Goal: Task Accomplishment & Management: Manage account settings

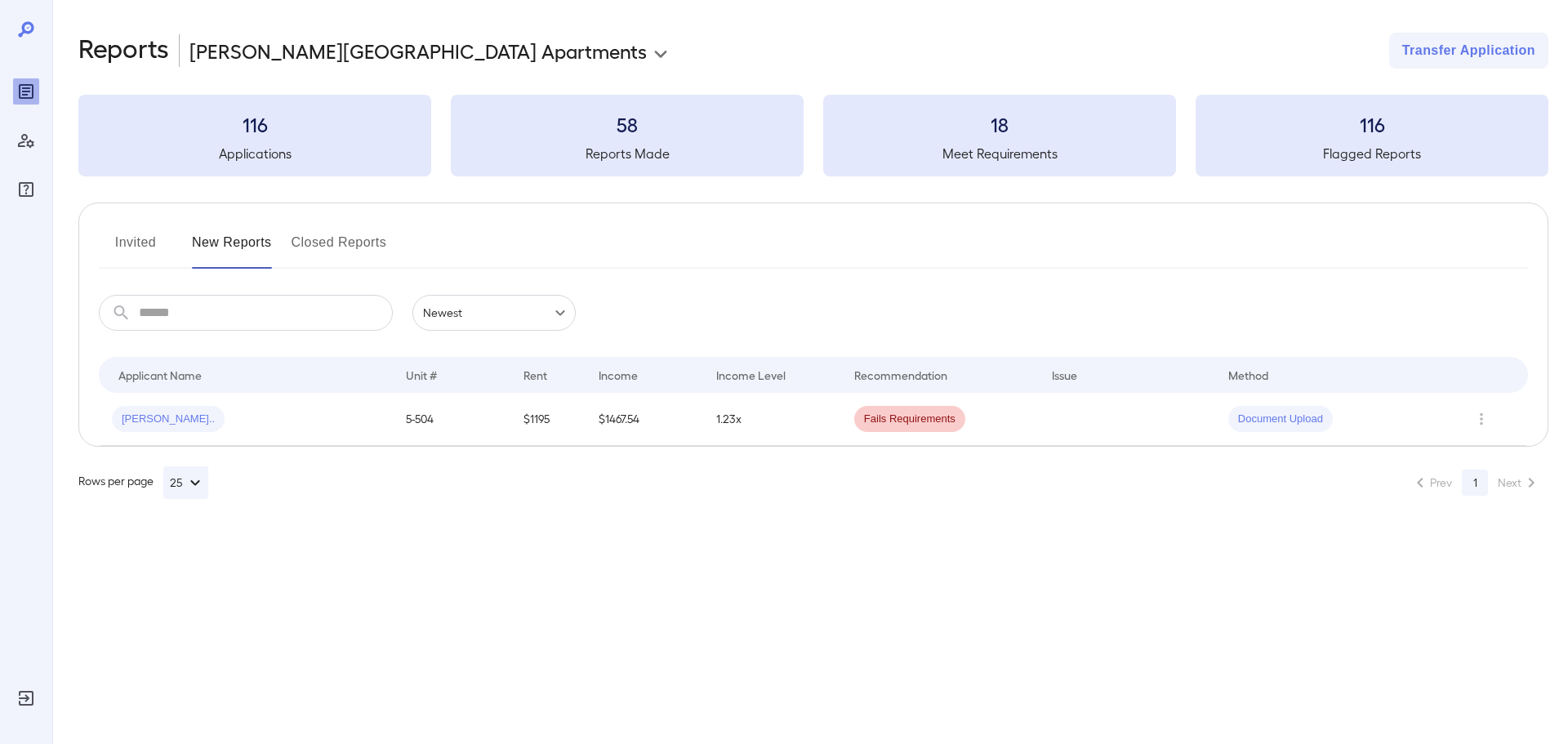
click at [1049, 424] on td at bounding box center [1127, 419] width 177 height 53
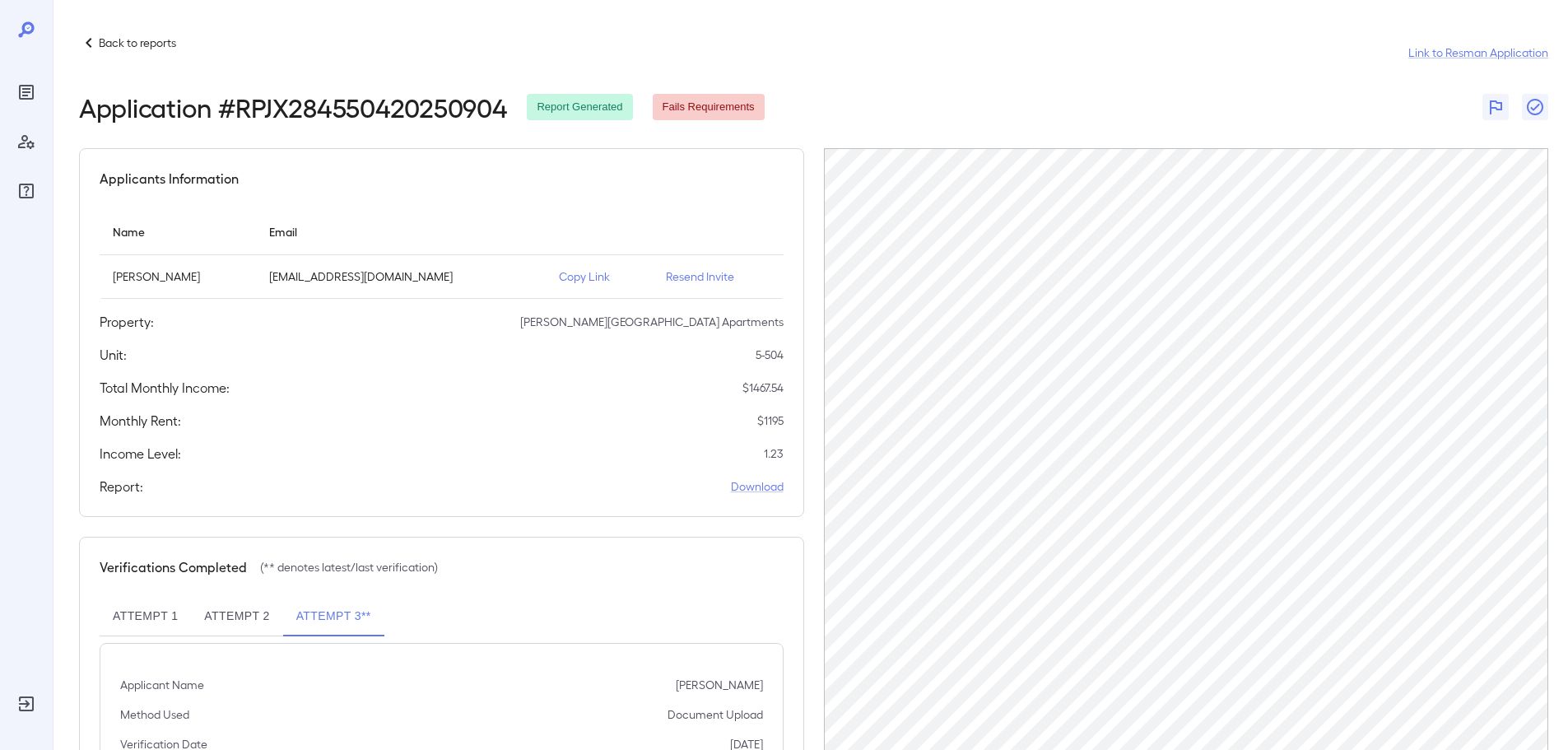
click at [688, 101] on span "Fails Requirements" at bounding box center [708, 107] width 112 height 16
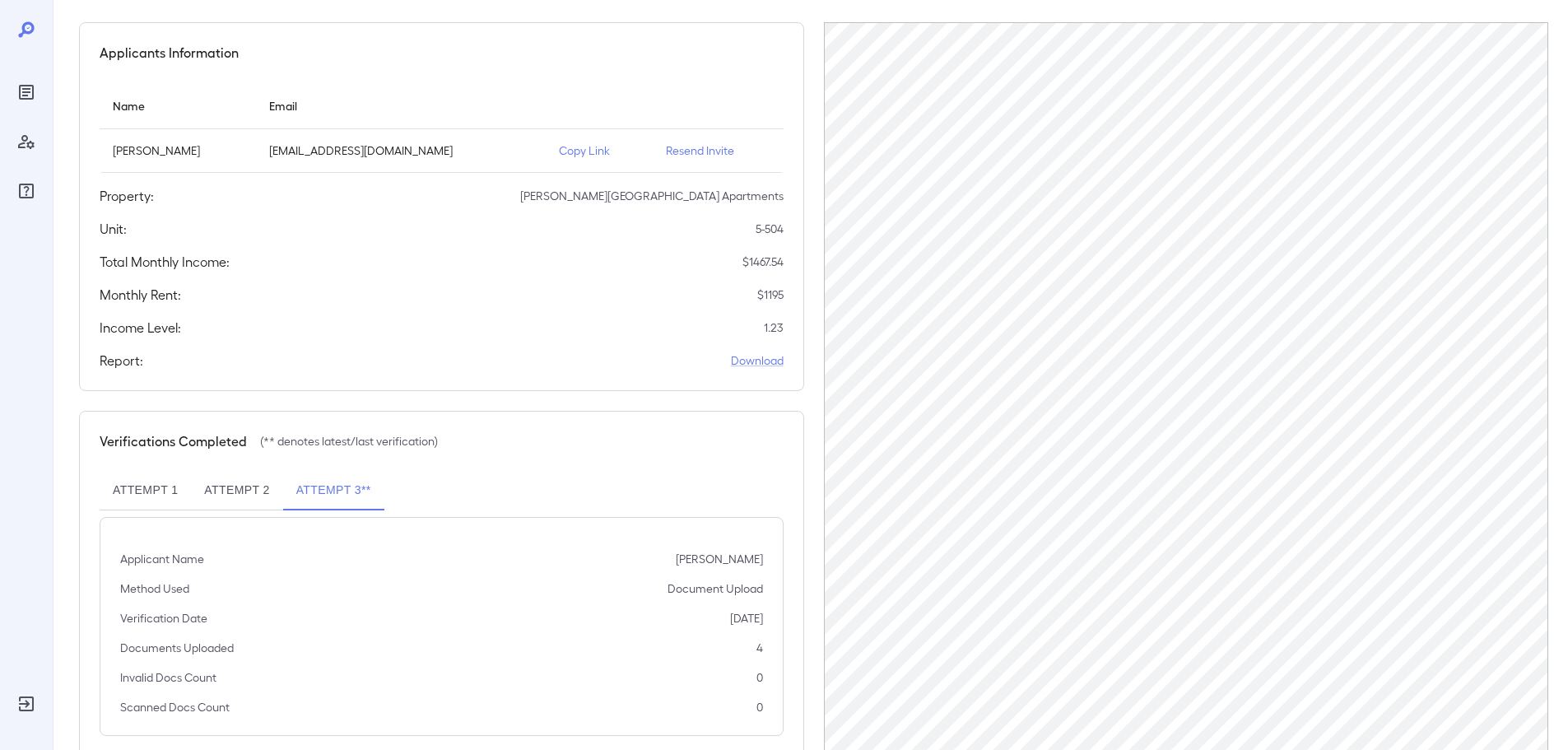
scroll to position [166, 0]
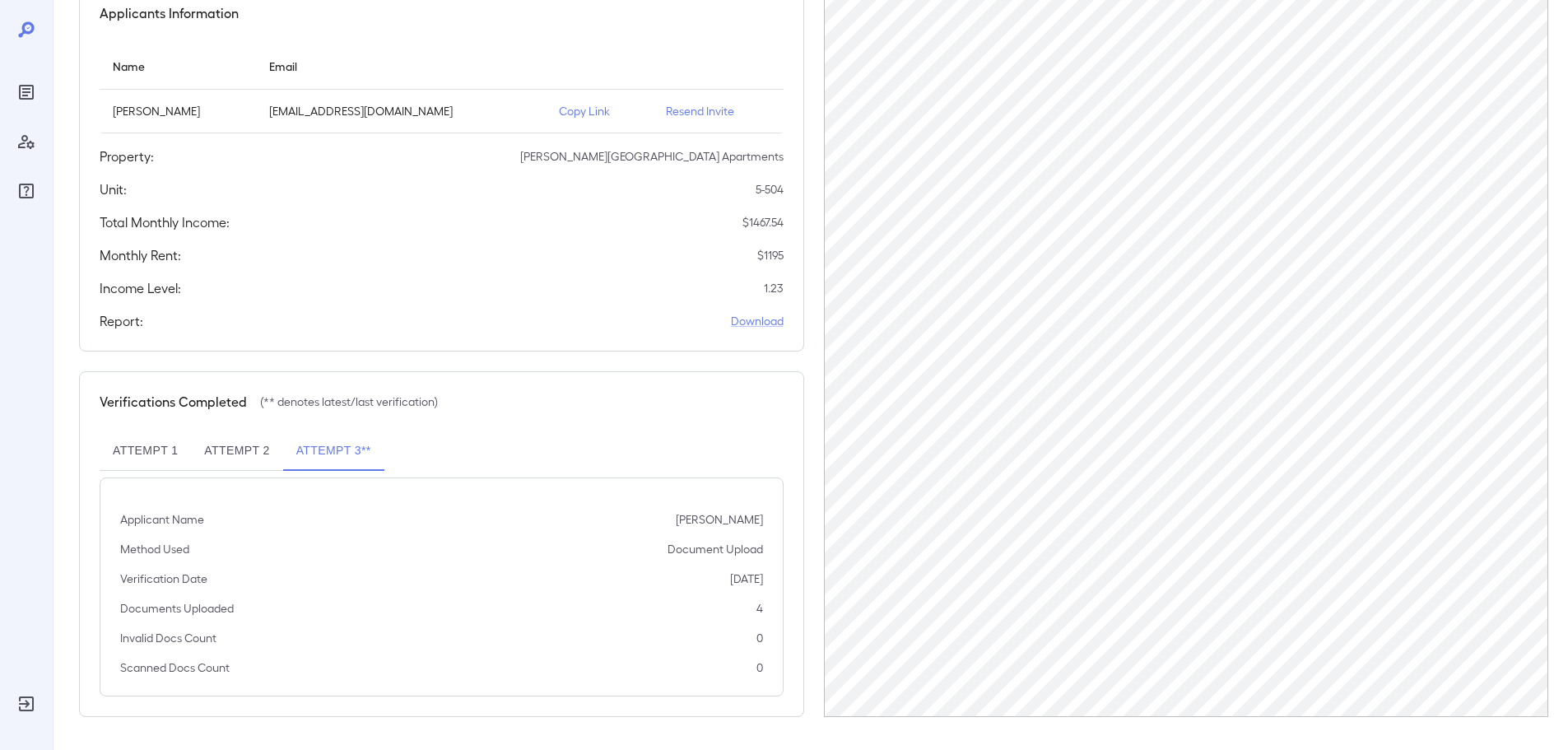
click at [258, 448] on button "Attempt 2" at bounding box center [237, 451] width 91 height 40
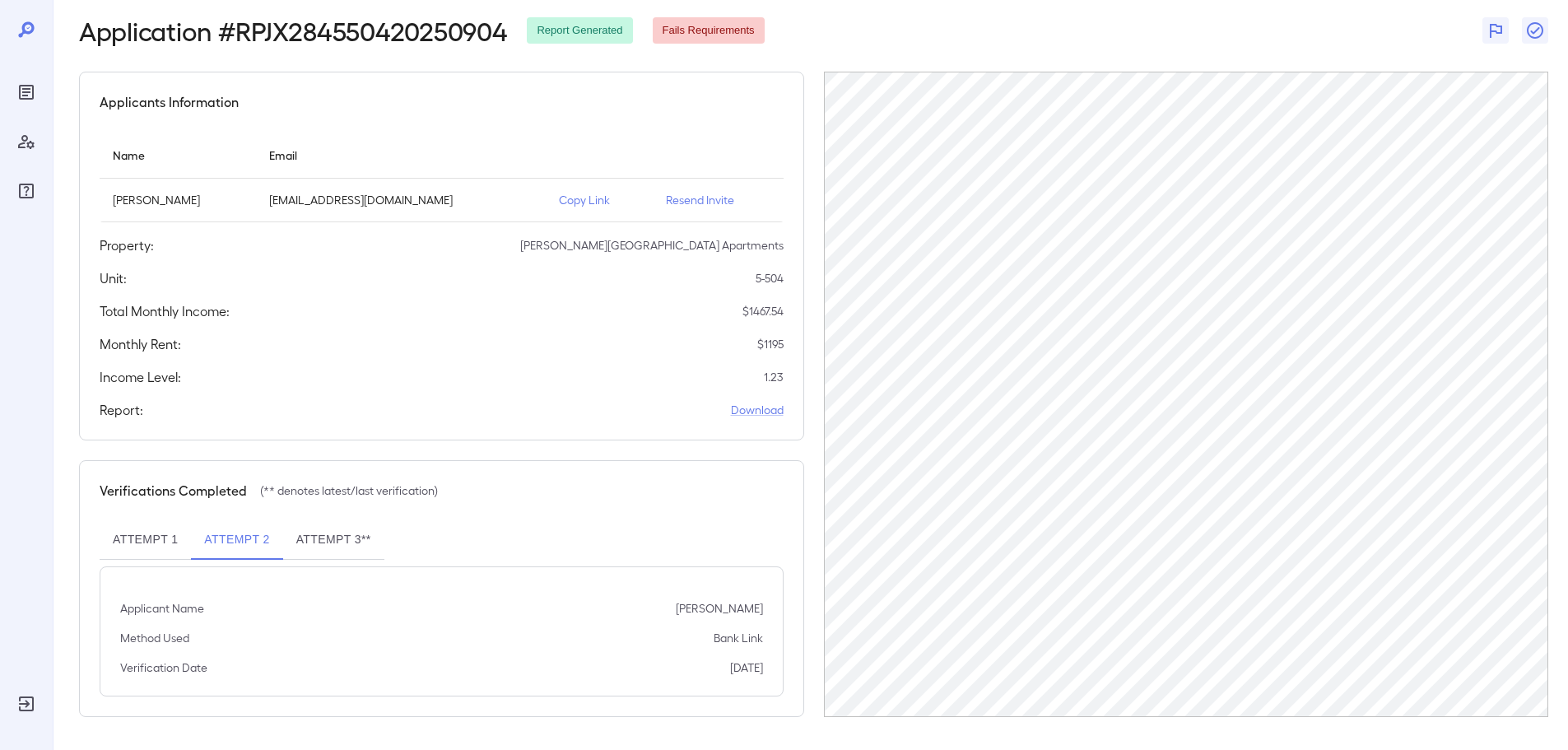
click at [163, 545] on button "Attempt 1" at bounding box center [145, 540] width 91 height 40
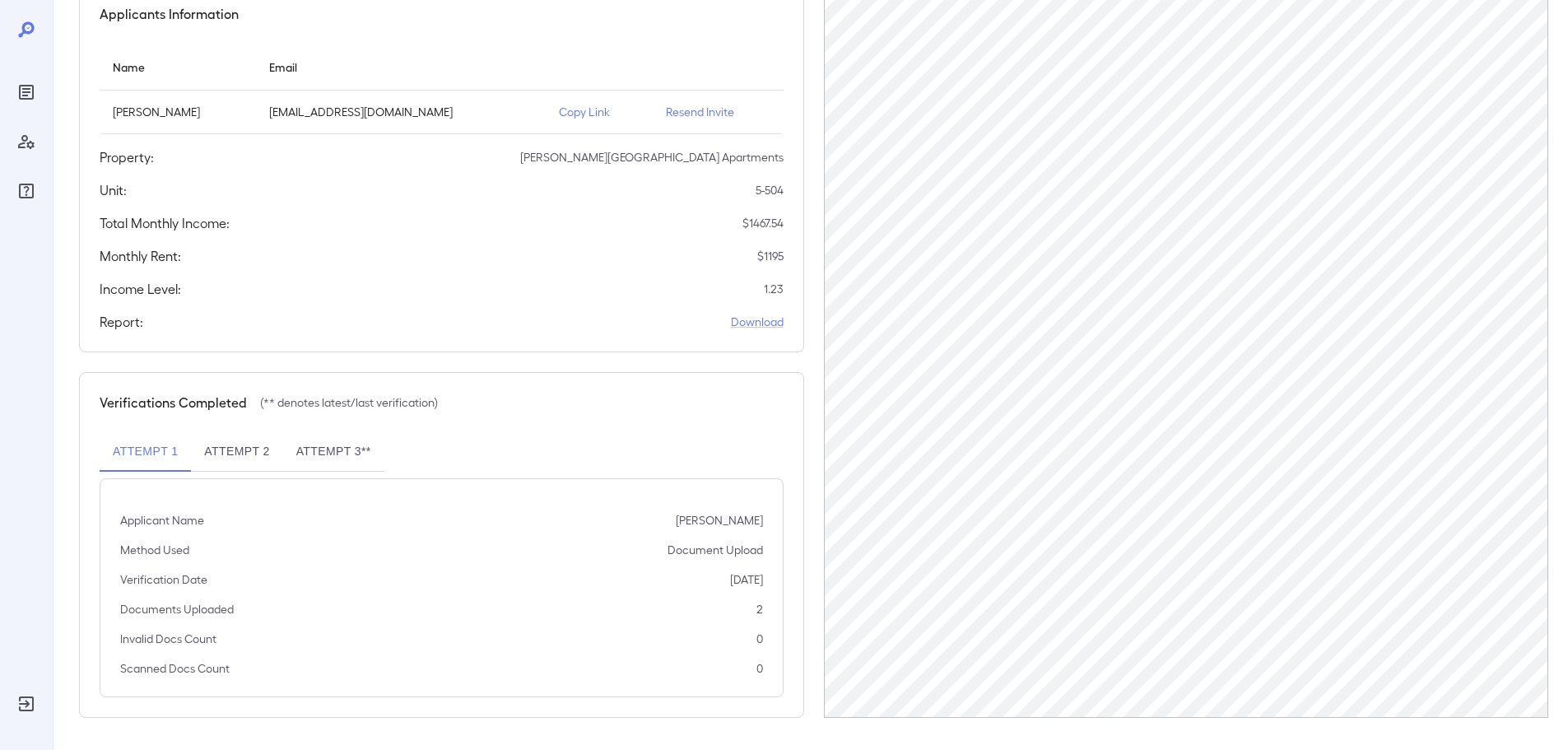
scroll to position [166, 0]
click at [242, 455] on button "Attempt 2" at bounding box center [237, 451] width 91 height 40
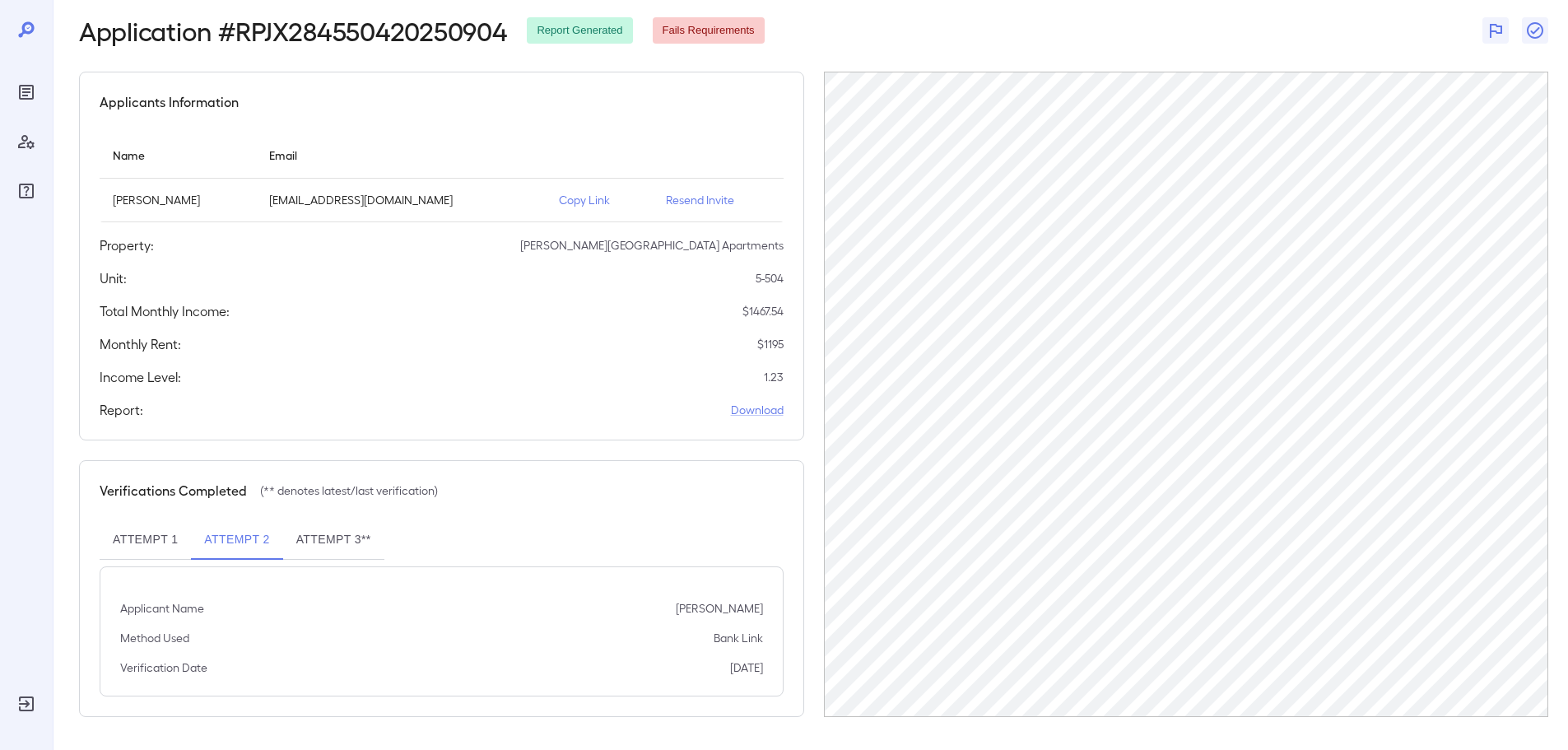
click at [353, 528] on button "Attempt 3**" at bounding box center [333, 540] width 101 height 40
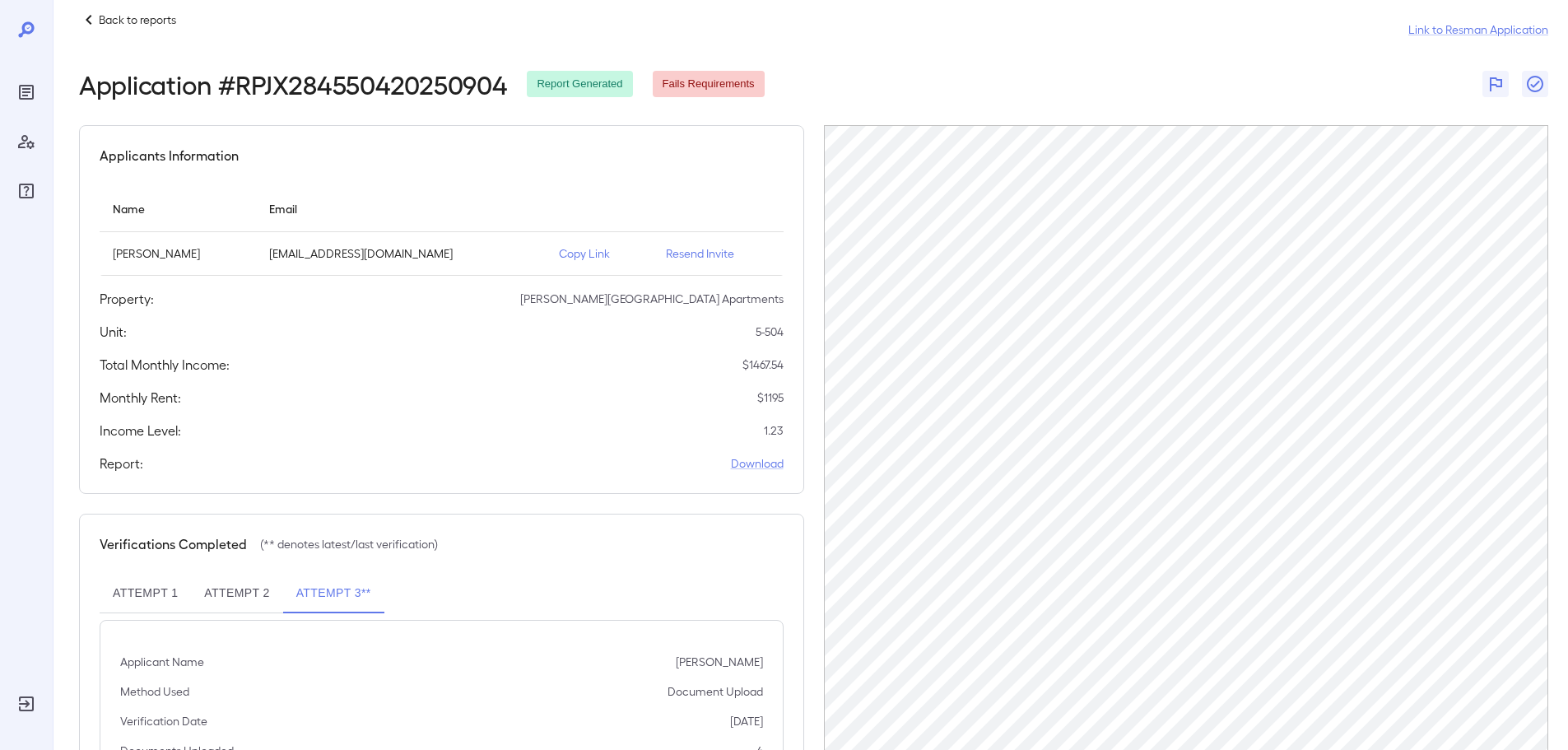
scroll to position [0, 0]
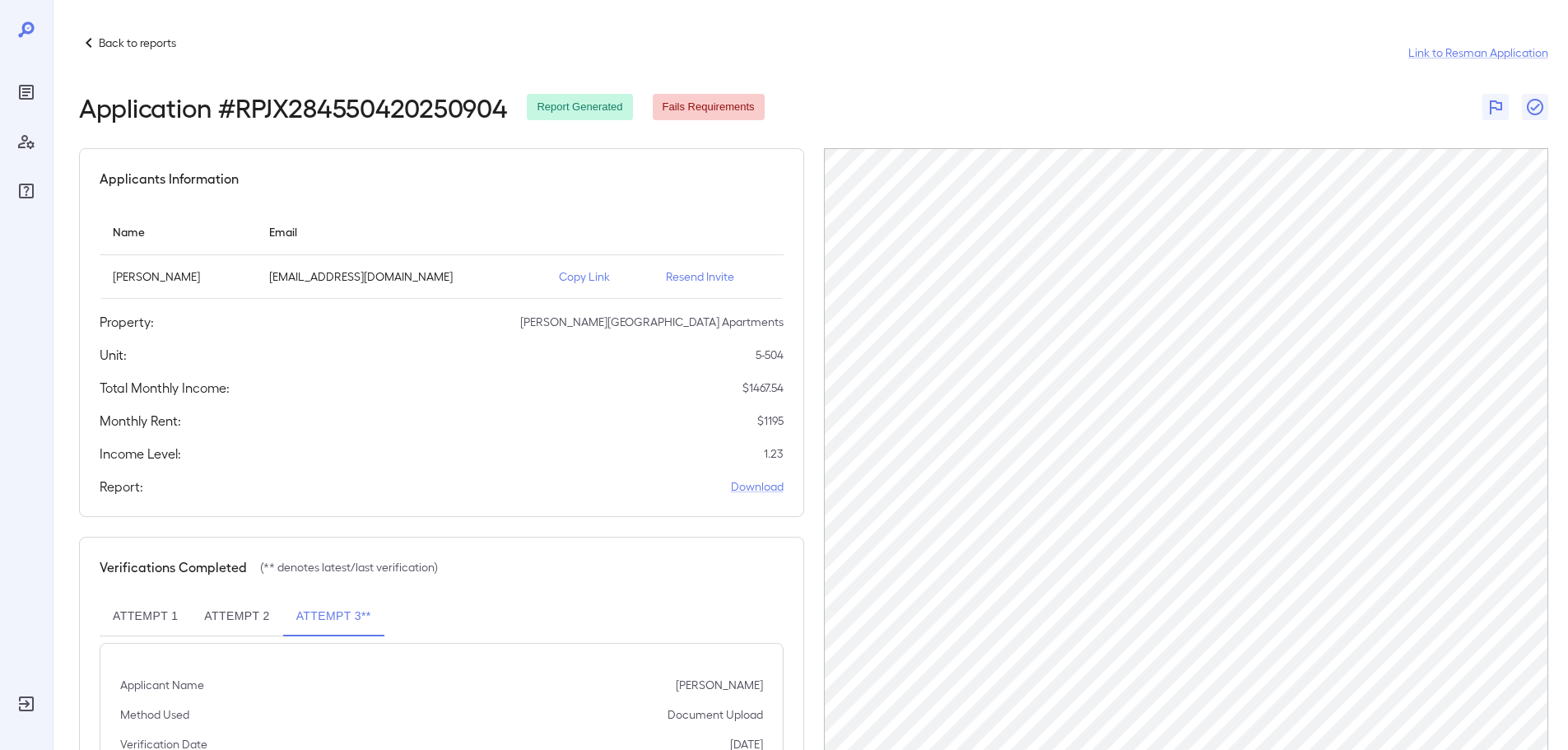
click at [109, 37] on p "Back to reports" at bounding box center [137, 43] width 78 height 16
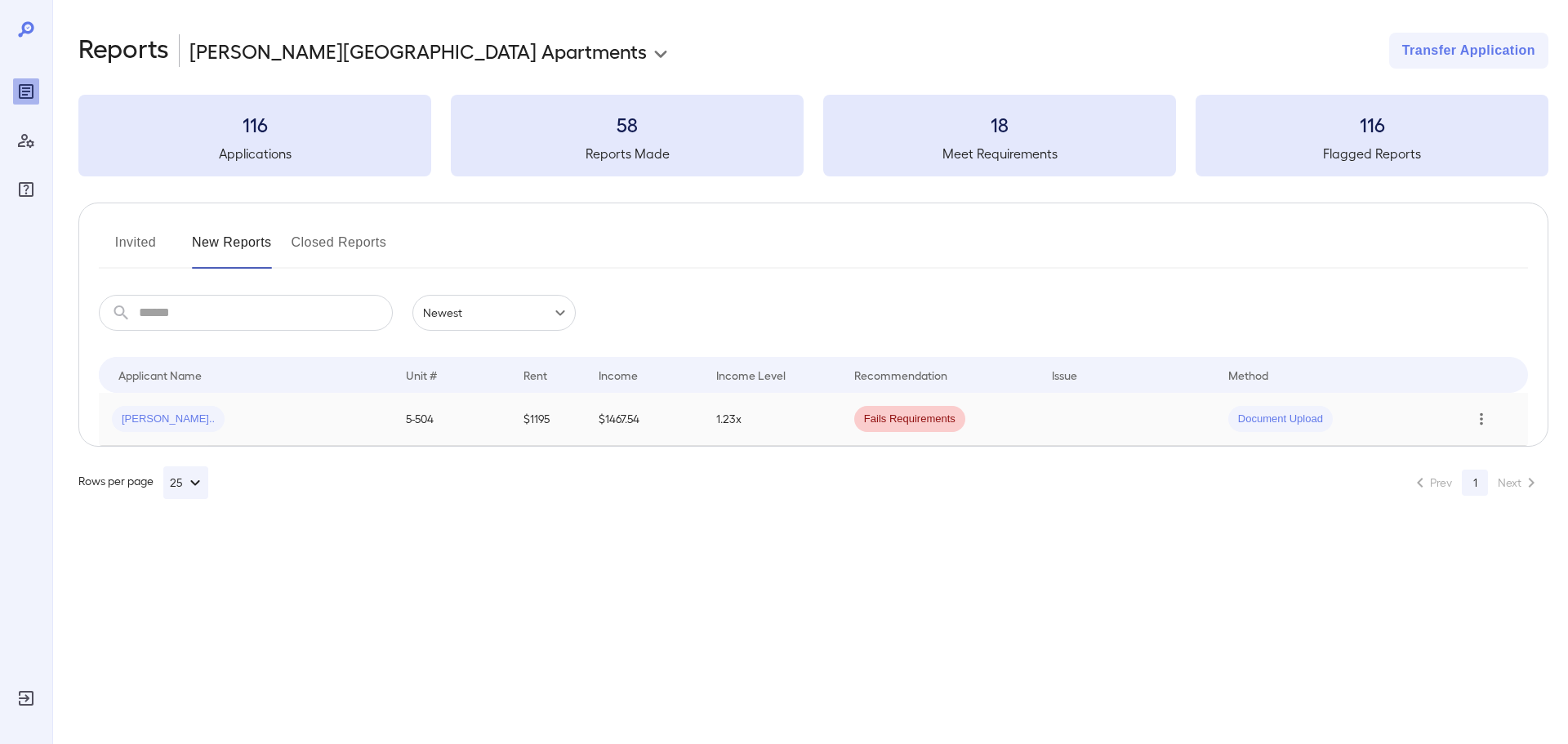
click at [1483, 414] on icon "Row Actions" at bounding box center [1481, 418] width 18 height 20
click at [1489, 534] on li "Close Report" at bounding box center [1490, 530] width 129 height 26
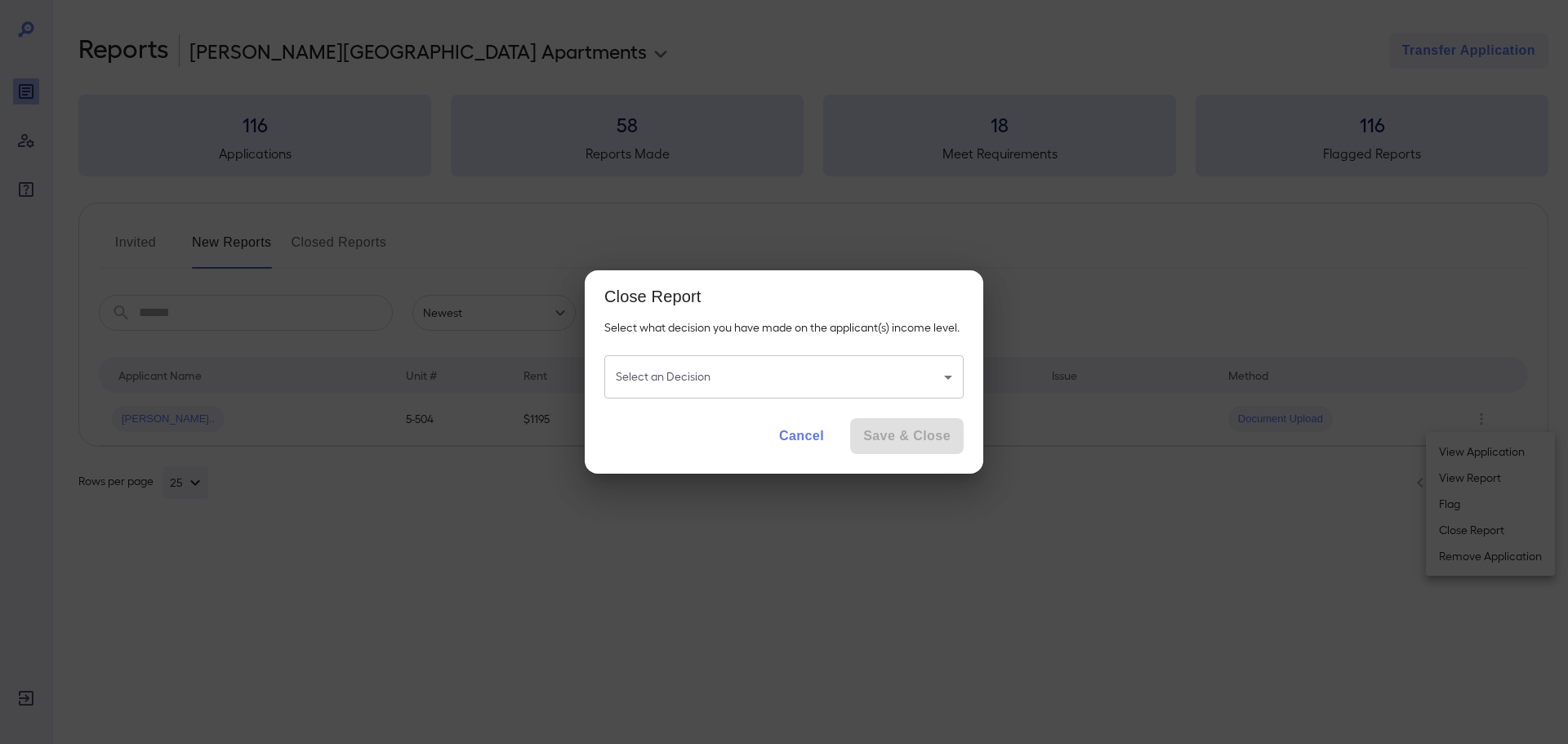
click at [782, 390] on body "**********" at bounding box center [784, 372] width 1568 height 744
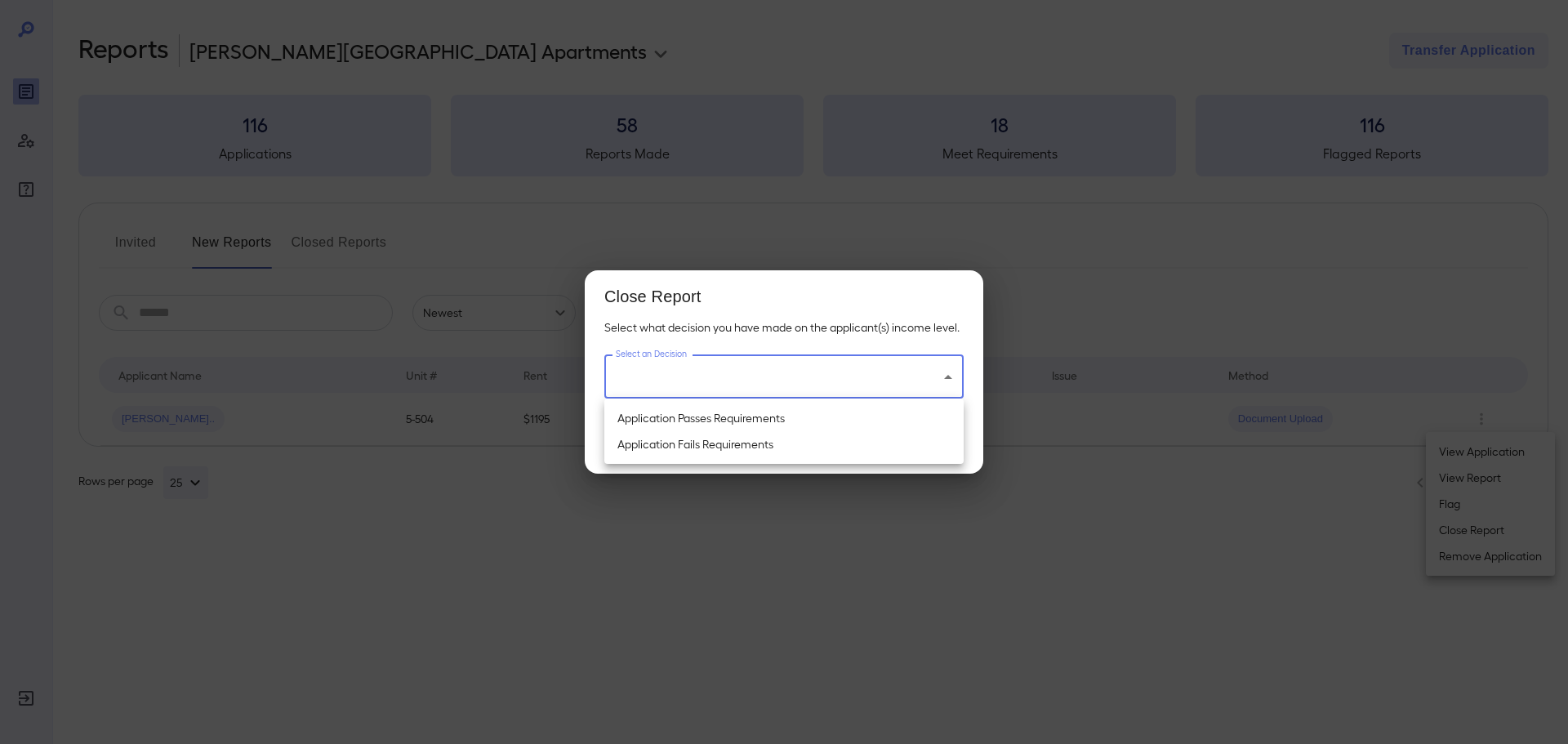
click at [802, 417] on li "Application Passes Requirements" at bounding box center [784, 418] width 359 height 26
type input "**********"
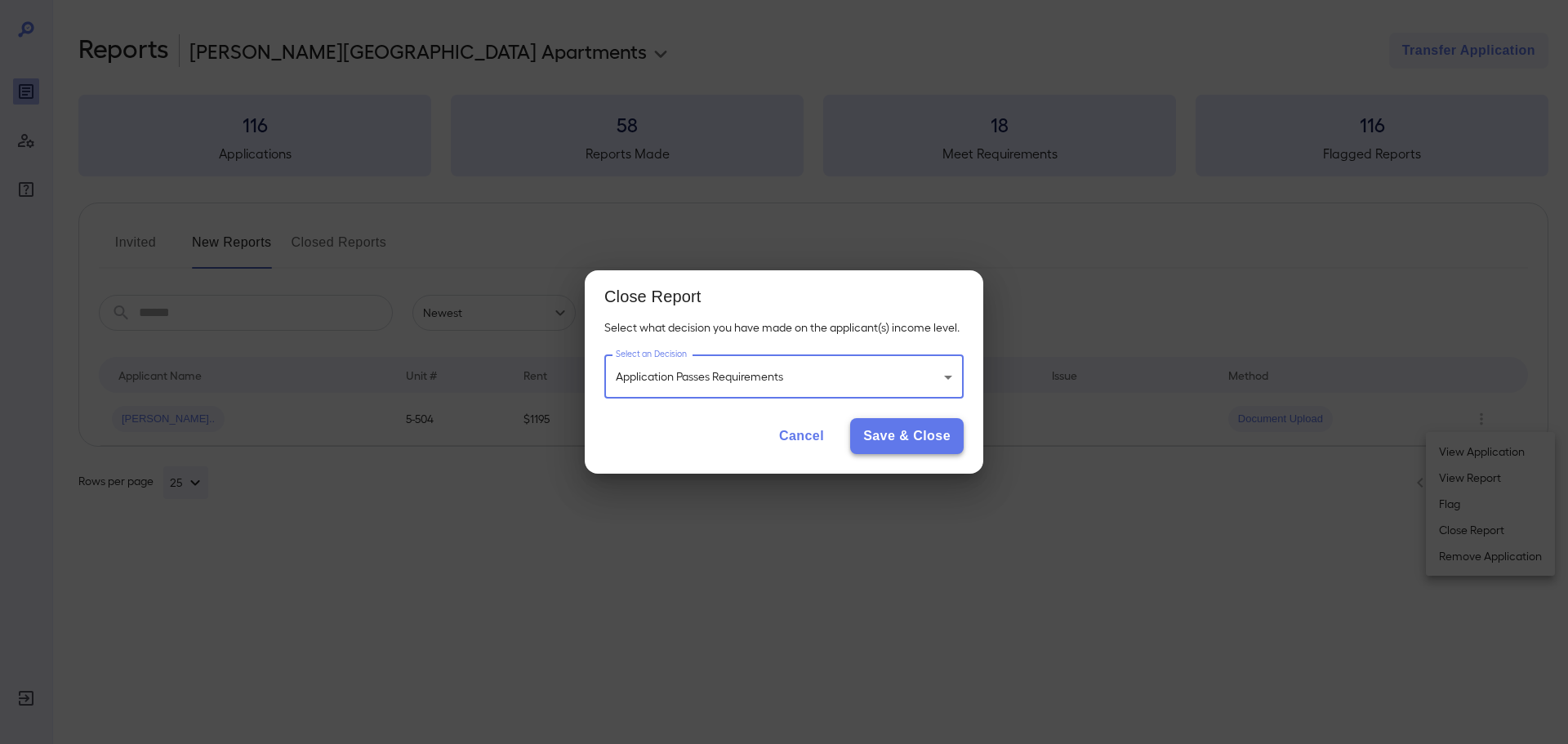
click at [941, 429] on button "Save & Close" at bounding box center [907, 436] width 114 height 36
